Goal: Transaction & Acquisition: Purchase product/service

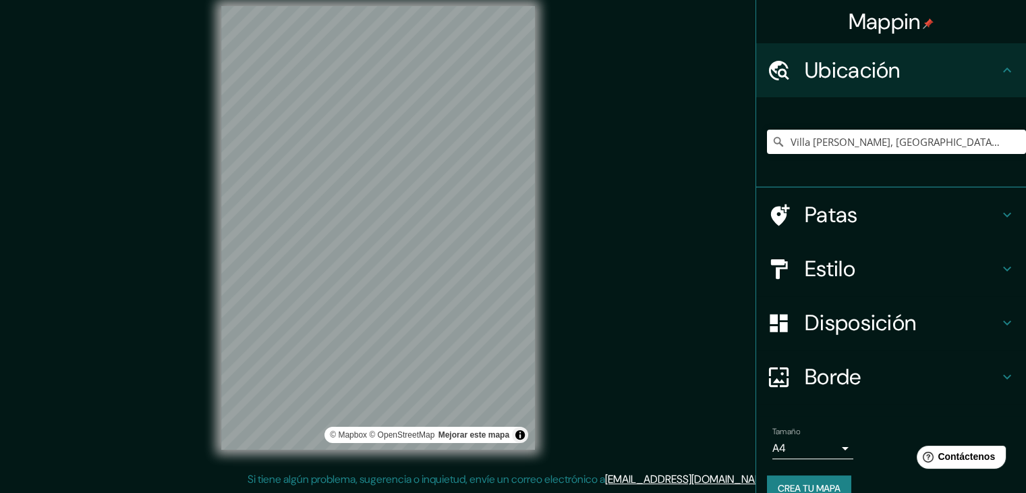
scroll to position [24, 0]
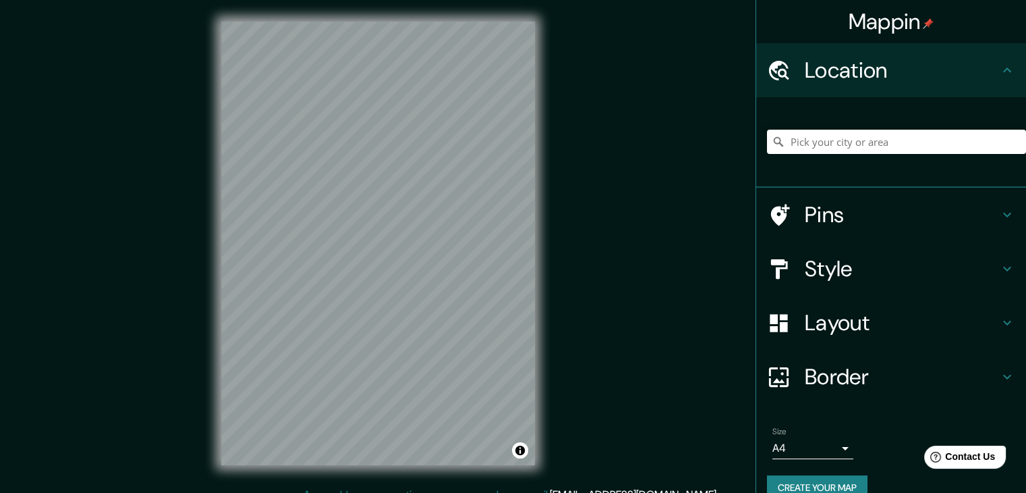
click at [876, 67] on h4 "Location" at bounding box center [902, 70] width 194 height 27
click at [874, 144] on input "Pick your city or area" at bounding box center [896, 142] width 259 height 24
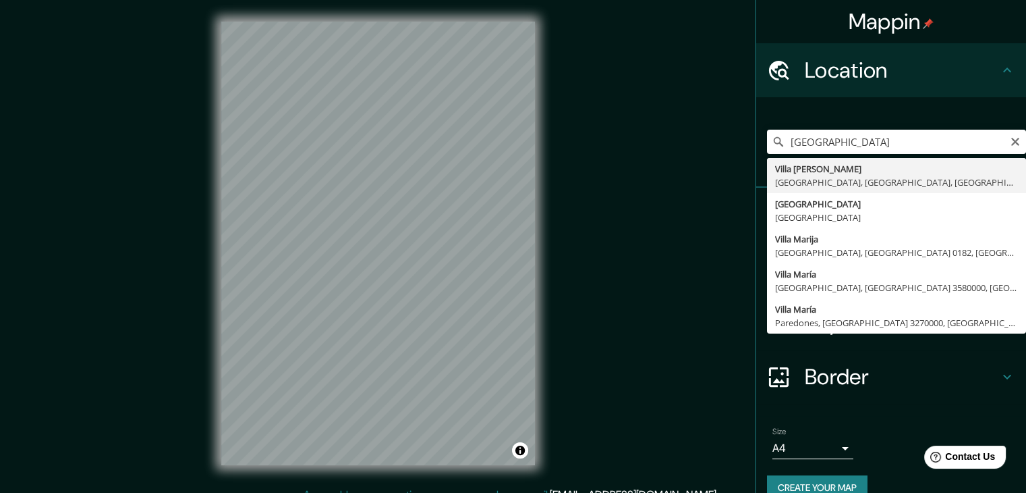
type input "Villa María Del Triunfo, Lima, Provincia de Lima, Perú"
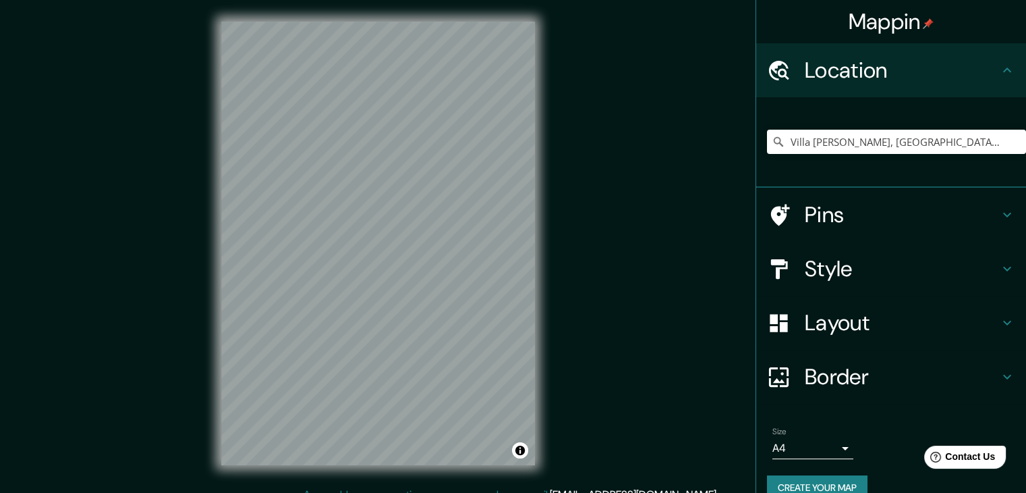
click at [861, 265] on h4 "Style" at bounding box center [902, 268] width 194 height 27
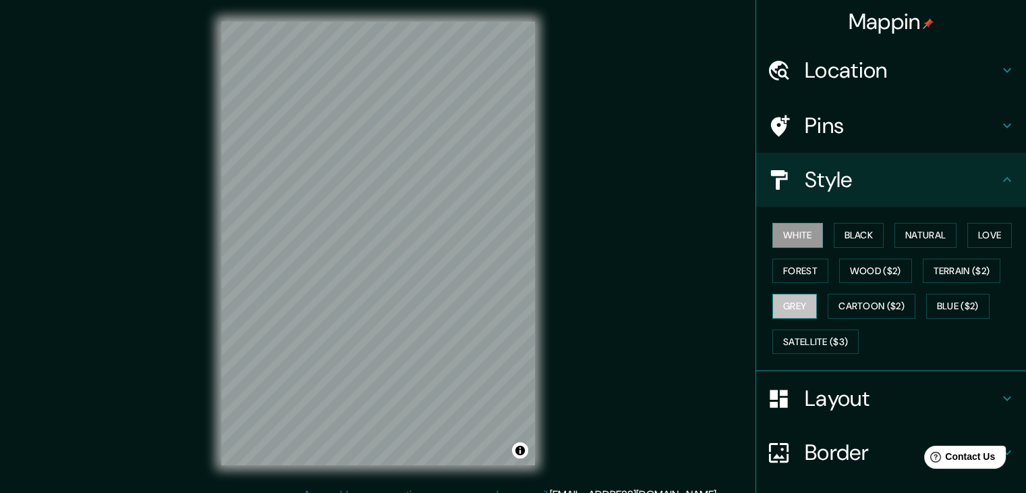
click at [798, 308] on button "Grey" at bounding box center [795, 305] width 45 height 25
click at [847, 236] on button "Black" at bounding box center [859, 235] width 51 height 25
click at [793, 242] on button "White" at bounding box center [798, 235] width 51 height 25
click at [931, 233] on button "Natural" at bounding box center [926, 235] width 62 height 25
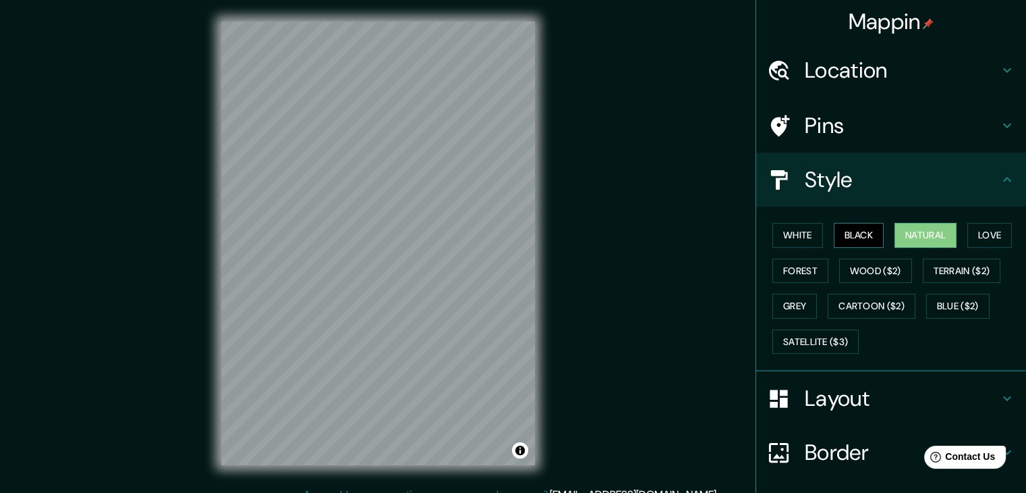
click at [848, 225] on button "Black" at bounding box center [859, 235] width 51 height 25
click at [791, 276] on button "Forest" at bounding box center [801, 270] width 56 height 25
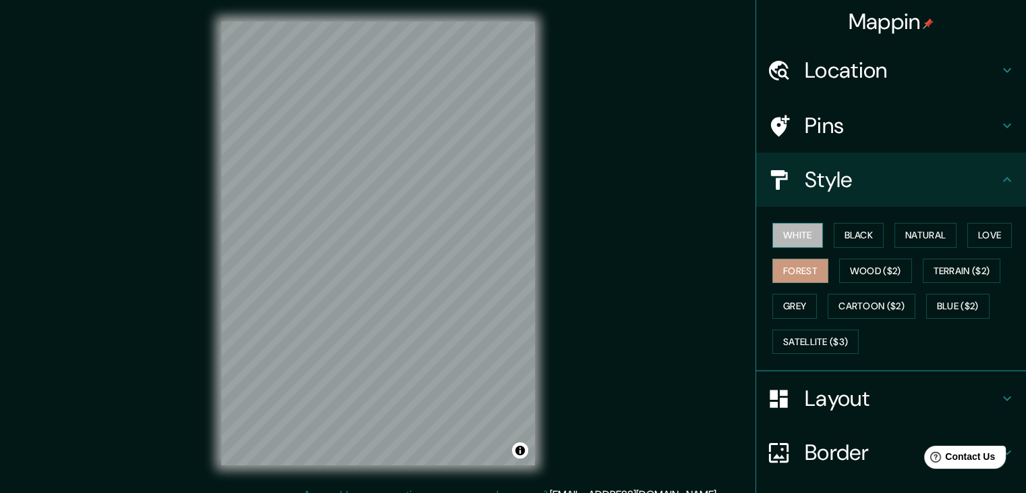
click at [780, 227] on button "White" at bounding box center [798, 235] width 51 height 25
click at [875, 233] on button "Black" at bounding box center [859, 235] width 51 height 25
click at [781, 306] on button "Grey" at bounding box center [795, 305] width 45 height 25
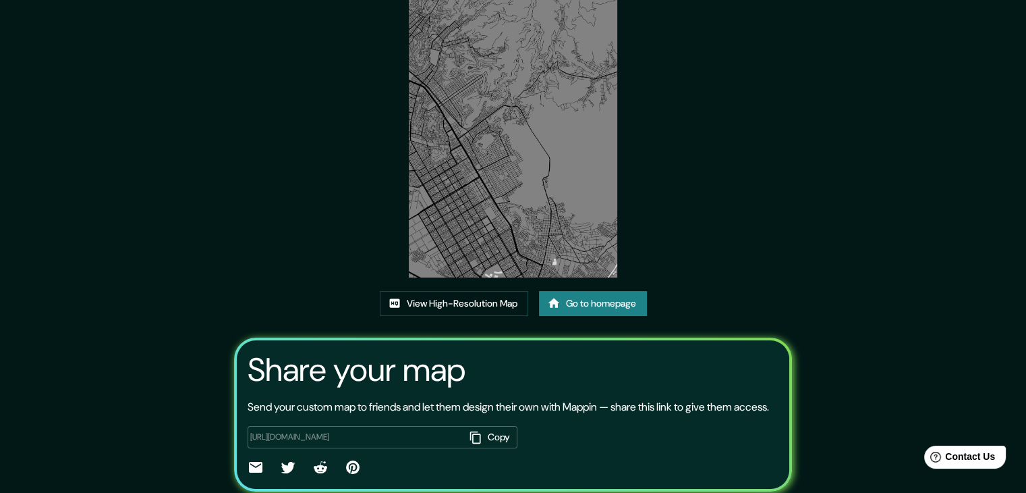
scroll to position [73, 0]
